Goal: Complete application form

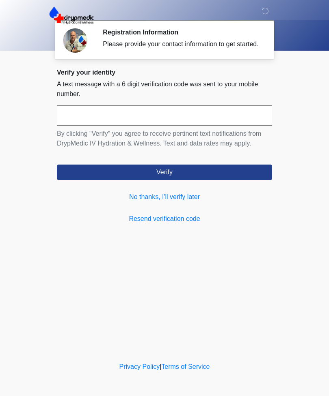
click at [57, 126] on input "text" at bounding box center [164, 115] width 215 height 20
type input "******"
click at [89, 176] on button "Verify" at bounding box center [164, 172] width 215 height 15
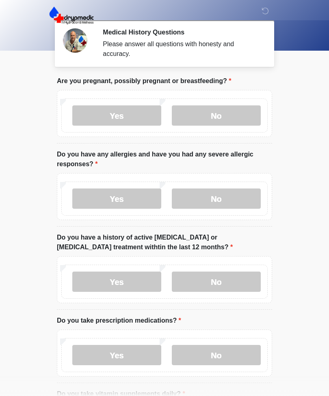
click at [230, 118] on label "No" at bounding box center [216, 115] width 89 height 20
click at [232, 198] on label "No" at bounding box center [216, 199] width 89 height 20
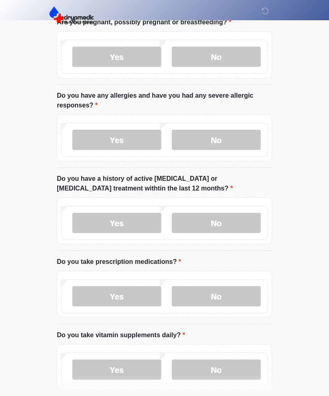
scroll to position [59, 0]
click at [232, 224] on label "No" at bounding box center [216, 223] width 89 height 20
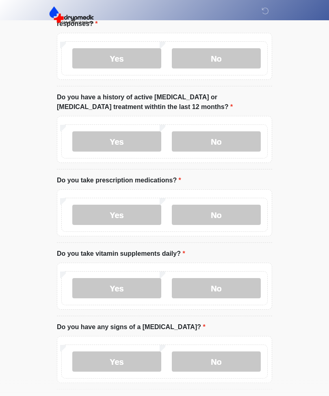
scroll to position [141, 0]
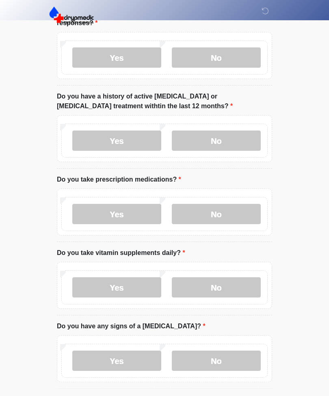
click at [236, 213] on label "No" at bounding box center [216, 214] width 89 height 20
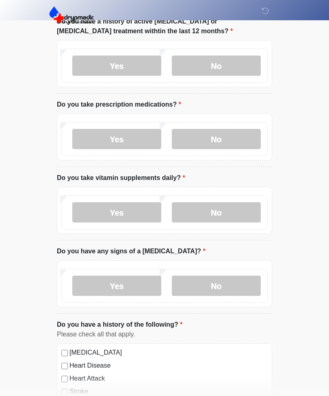
scroll to position [217, 0]
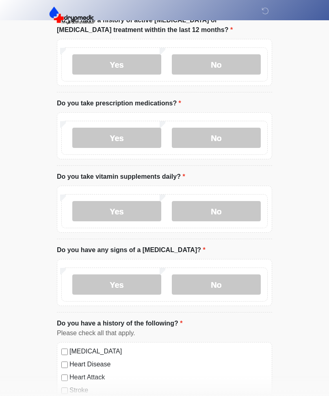
click at [99, 213] on label "Yes" at bounding box center [116, 211] width 89 height 20
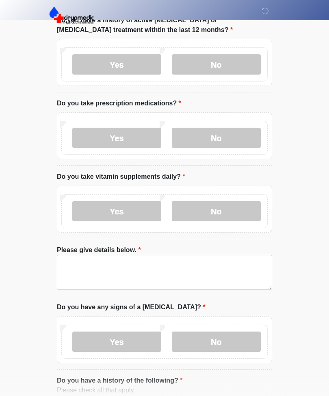
click at [235, 210] on label "No" at bounding box center [216, 211] width 89 height 20
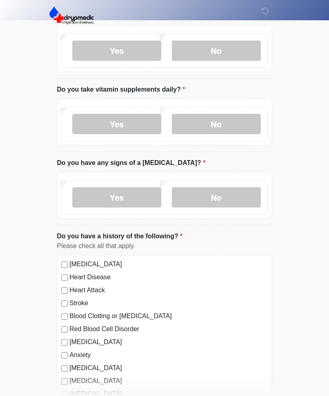
scroll to position [305, 0]
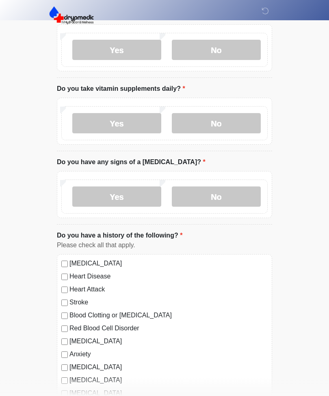
click at [246, 196] on label "No" at bounding box center [216, 197] width 89 height 20
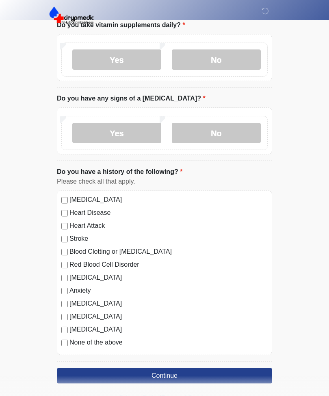
scroll to position [373, 0]
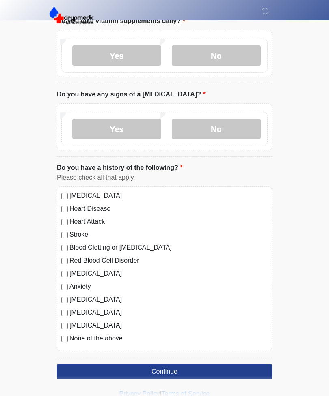
click at [240, 370] on button "Continue" at bounding box center [164, 371] width 215 height 15
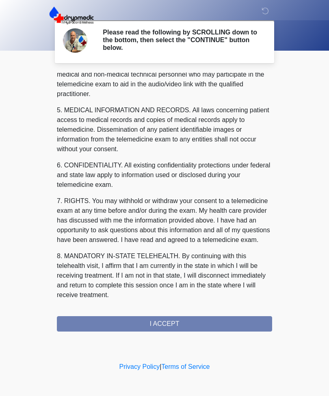
scroll to position [246, 0]
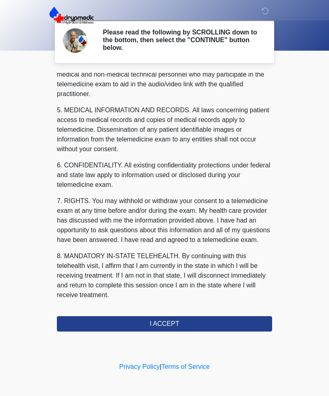
click at [233, 318] on button "I ACCEPT" at bounding box center [164, 323] width 215 height 15
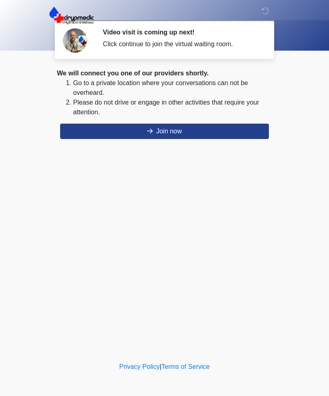
click at [249, 130] on button "Join now" at bounding box center [164, 131] width 208 height 15
